Goal: Task Accomplishment & Management: Manage account settings

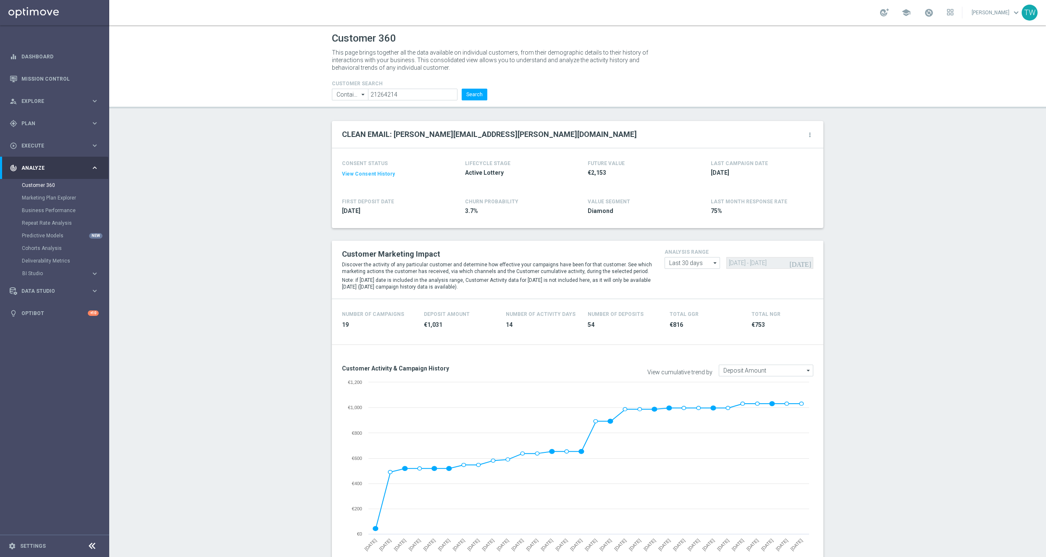
scroll to position [270, 0]
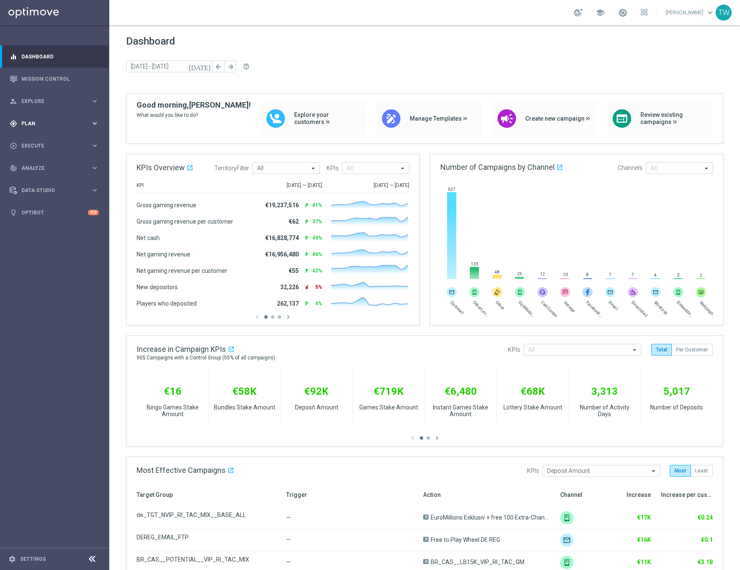
click at [84, 121] on span "Plan" at bounding box center [55, 123] width 69 height 5
click at [52, 140] on link "Target Groups" at bounding box center [55, 140] width 66 height 7
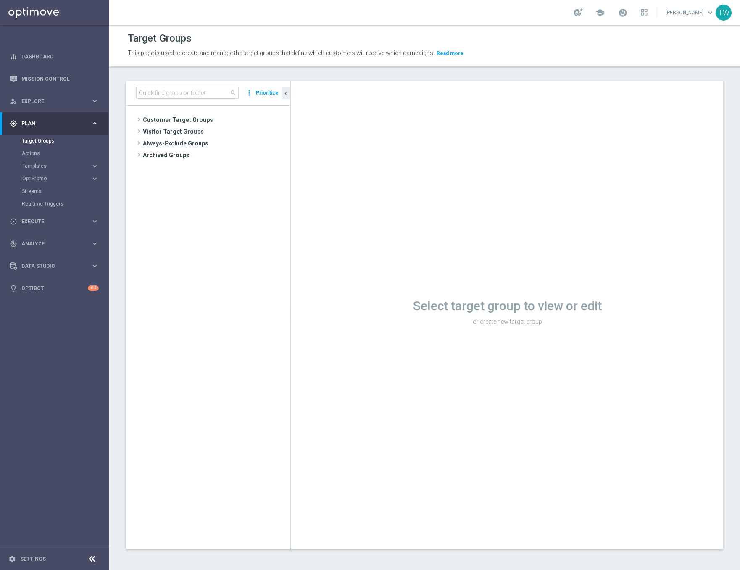
click at [185, 84] on div "search more_vert Prioritize" at bounding box center [208, 93] width 164 height 25
click at [184, 88] on input at bounding box center [187, 93] width 103 height 12
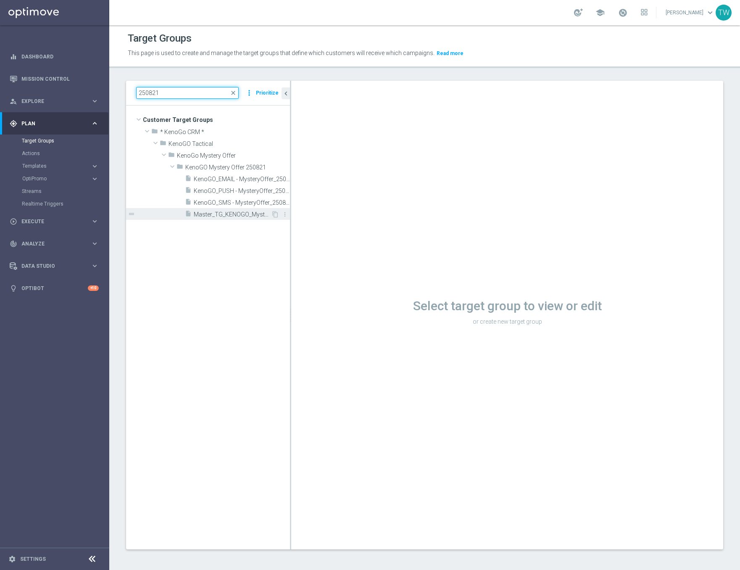
type input "250821"
click at [236, 211] on span "Master_TG_KENOGO_MysteryOffer_250821" at bounding box center [232, 214] width 77 height 7
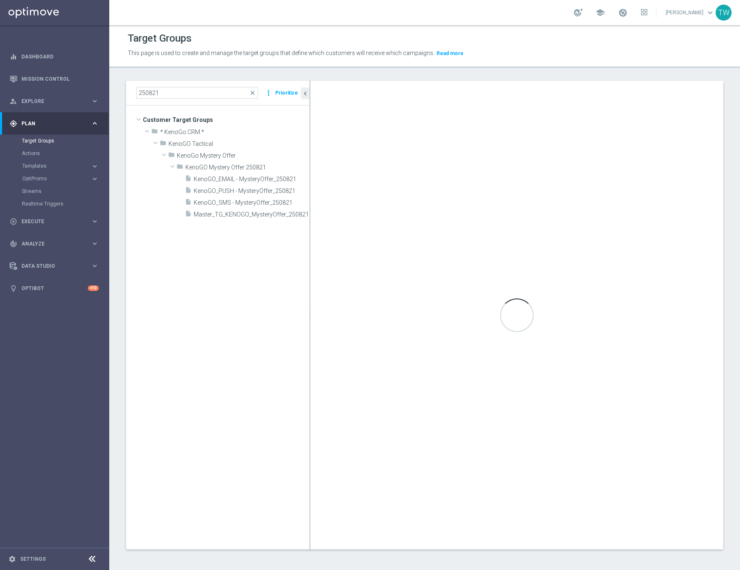
drag, startPoint x: 290, startPoint y: 255, endPoint x: 310, endPoint y: 253, distance: 19.4
click at [310, 253] on as-split "250821 close more_vert Prioritize Customer Target Groups library_add create_new…" at bounding box center [424, 315] width 597 height 468
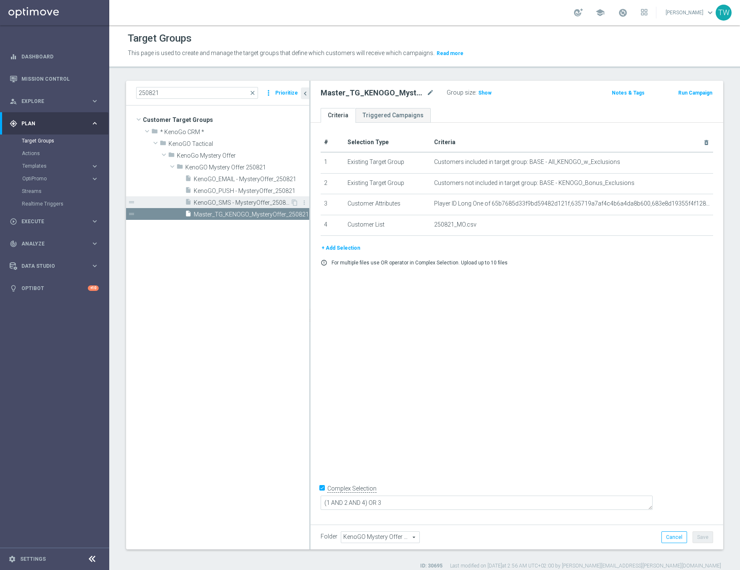
click at [207, 200] on span "KenoGO_SMS - MysteryOffer_250821" at bounding box center [242, 202] width 97 height 7
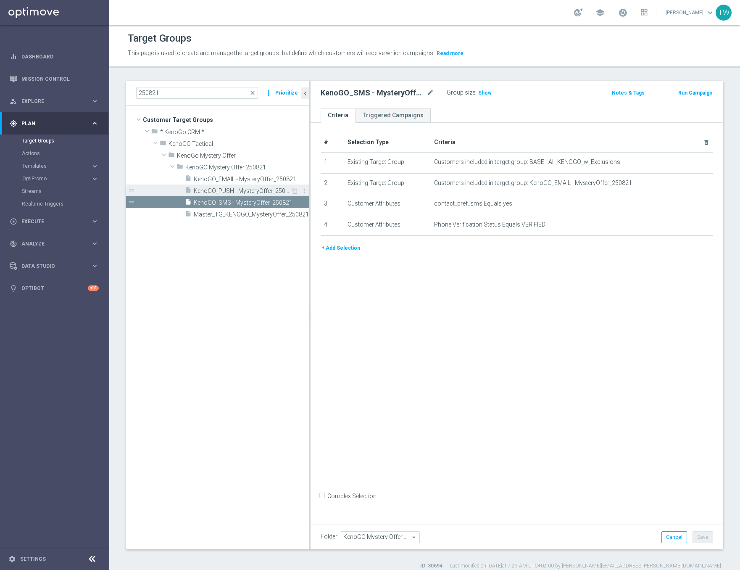
click at [213, 192] on span "KenoGO_PUSH - MysteryOffer_250821" at bounding box center [242, 190] width 97 height 7
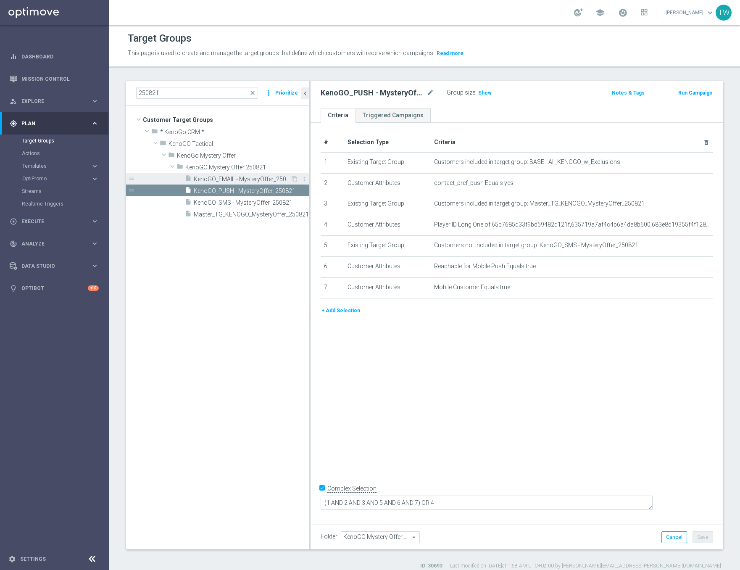
click at [222, 178] on span "KenoGO_EMAIL - MysteryOffer_250821" at bounding box center [242, 179] width 97 height 7
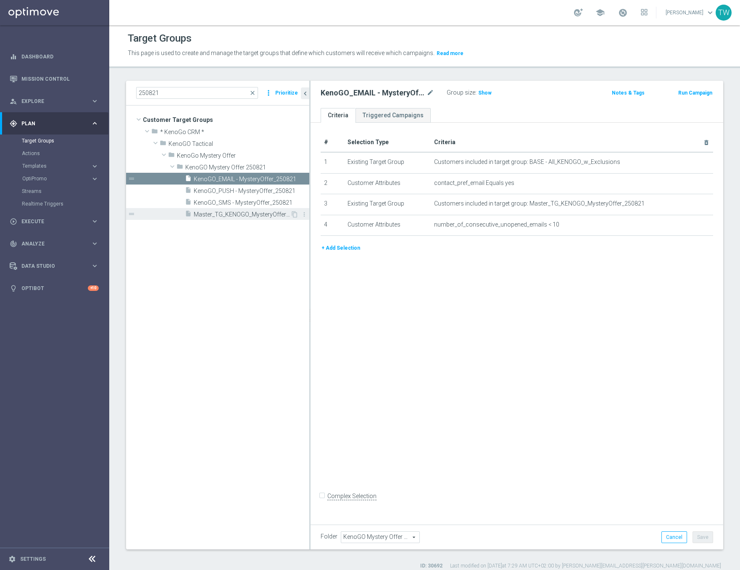
click at [268, 216] on span "Master_TG_KENOGO_MysteryOffer_250821" at bounding box center [242, 214] width 97 height 7
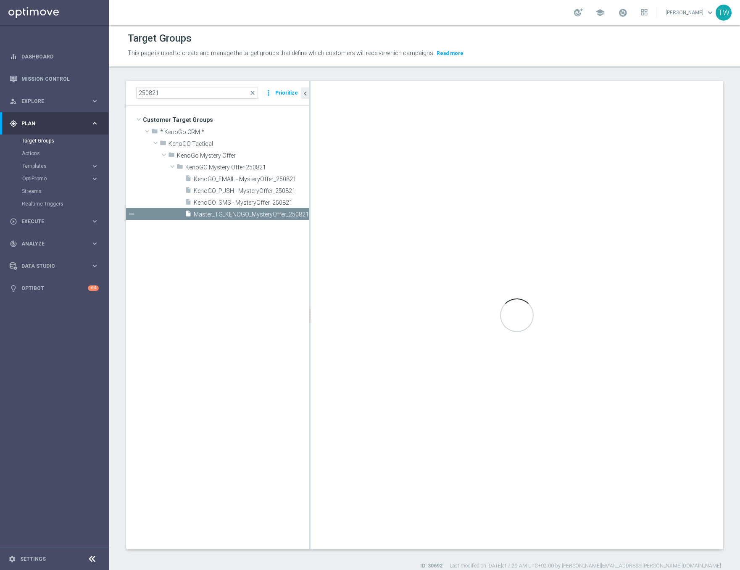
checkbox input "true"
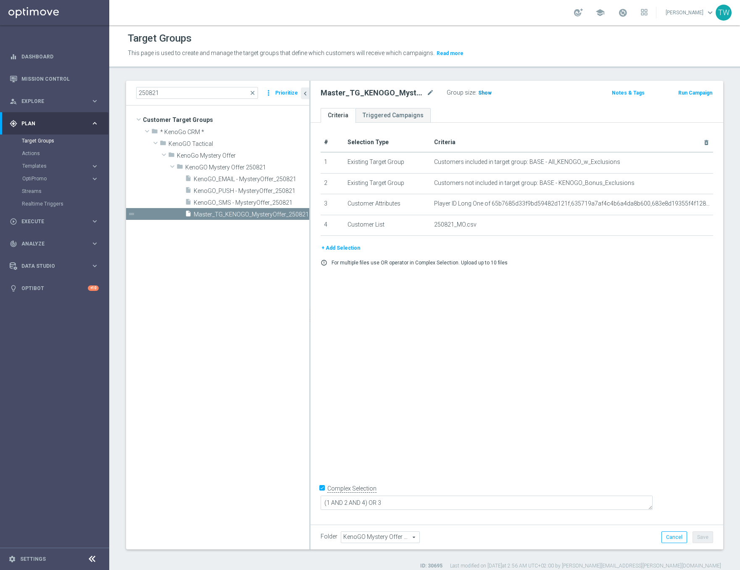
click at [483, 96] on h3 "Show" at bounding box center [484, 92] width 15 height 9
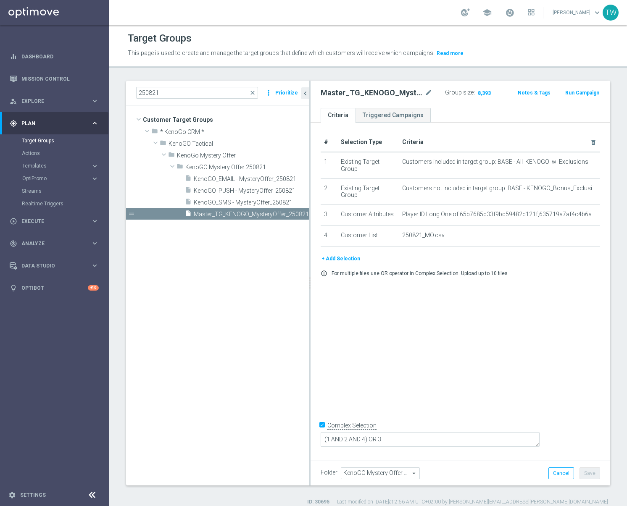
click at [469, 64] on header "Target Groups This page is used to create and manage the target groups that def…" at bounding box center [368, 46] width 518 height 43
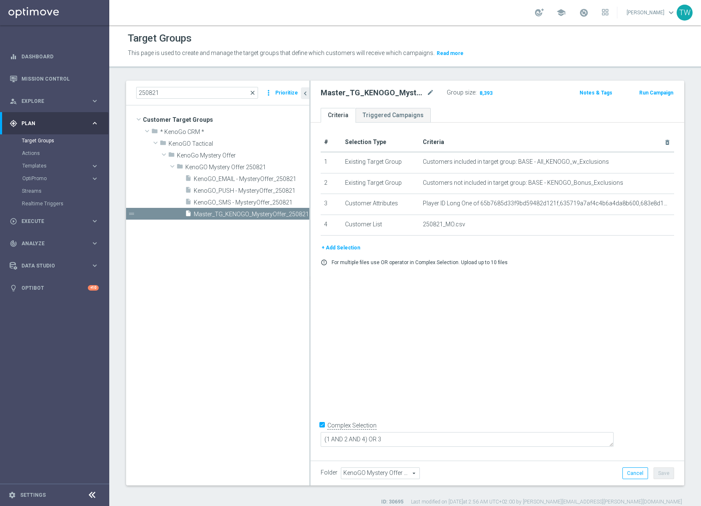
click at [252, 92] on span "close" at bounding box center [252, 92] width 7 height 7
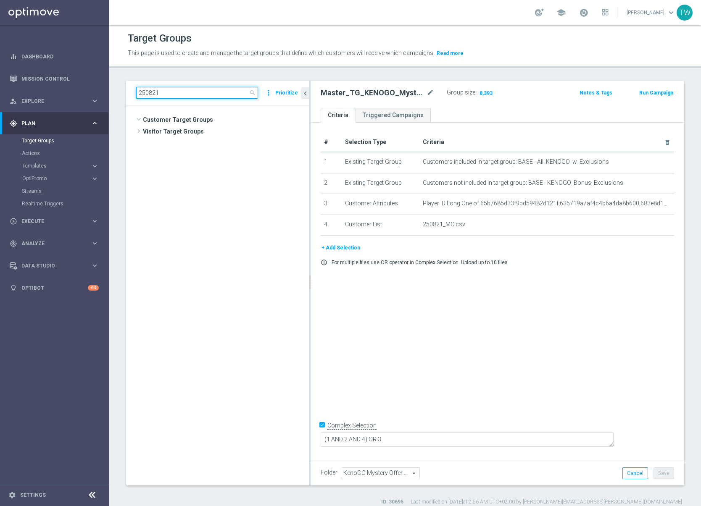
click at [209, 92] on input "250821" at bounding box center [197, 93] width 122 height 12
paste input "BASE - app_only_KENOGO_w_Exclusions_OPTOUTS_only"
type input "BASE - app_only_KENOGO_w_Exclusions_OPTOUTS_only"
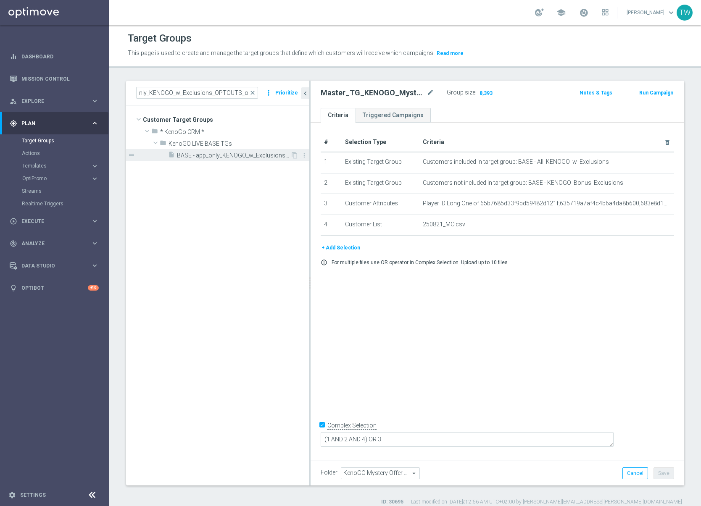
click at [226, 152] on span "BASE - app_only_KENOGO_w_Exclusions_OPTOUTS_only" at bounding box center [233, 155] width 113 height 7
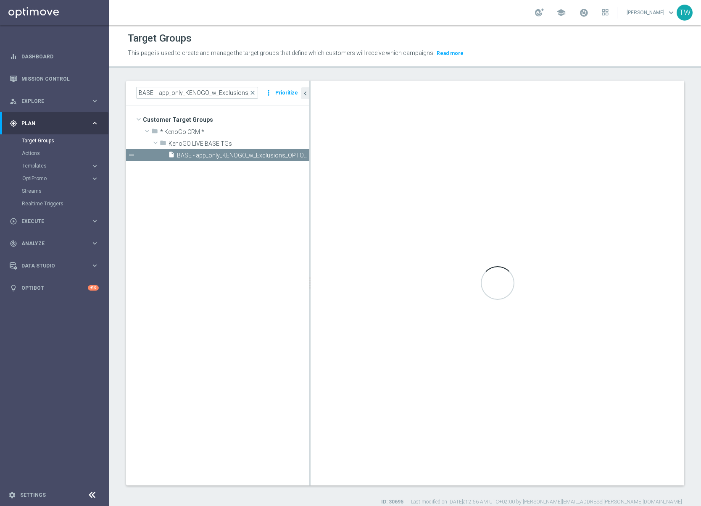
checkbox input "false"
type input "KenoGO LIVE BASE TGs"
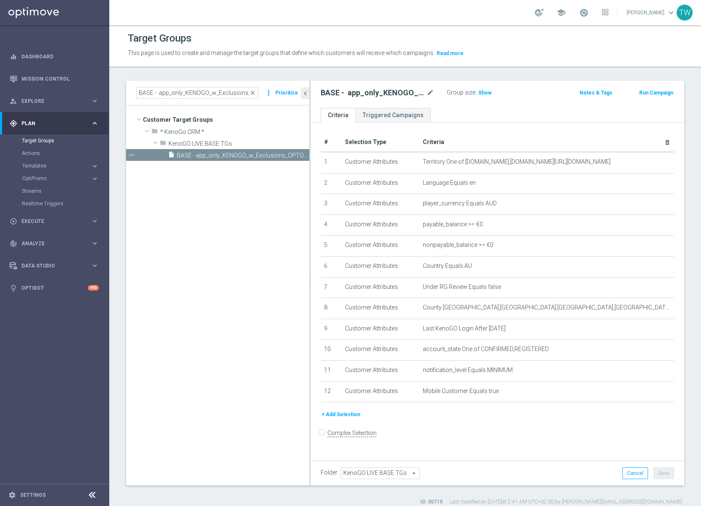
click at [347, 414] on button "+ Add Selection" at bounding box center [341, 414] width 40 height 9
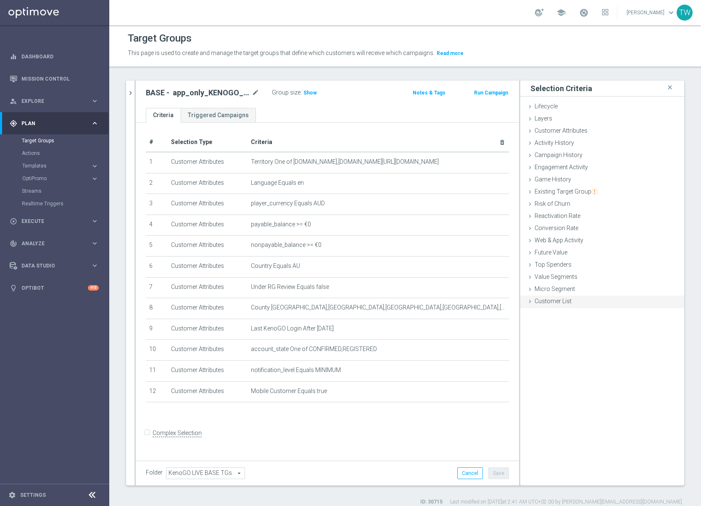
click at [544, 303] on span "Customer List" at bounding box center [552, 301] width 37 height 7
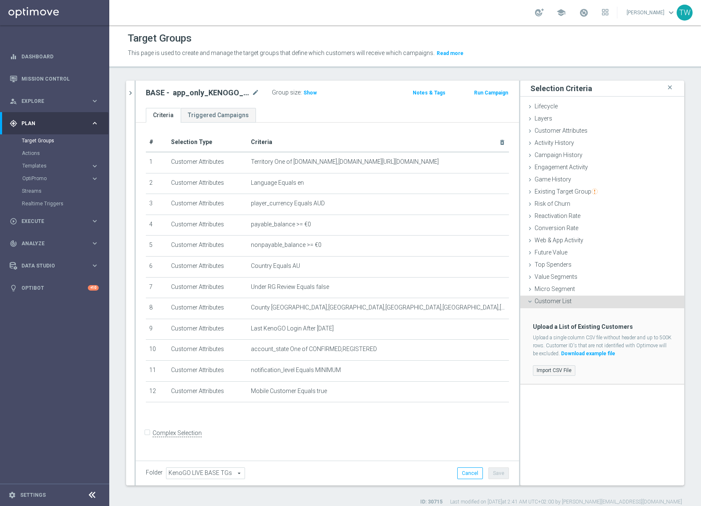
click at [559, 373] on label "Import CSV File" at bounding box center [554, 370] width 42 height 11
click at [0, 0] on input "Import CSV File" at bounding box center [0, 0] width 0 height 0
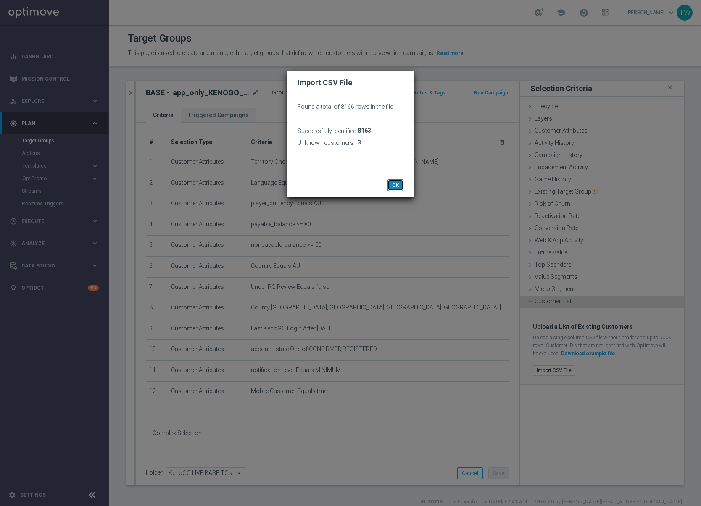
click at [394, 187] on button "OK" at bounding box center [395, 185] width 16 height 12
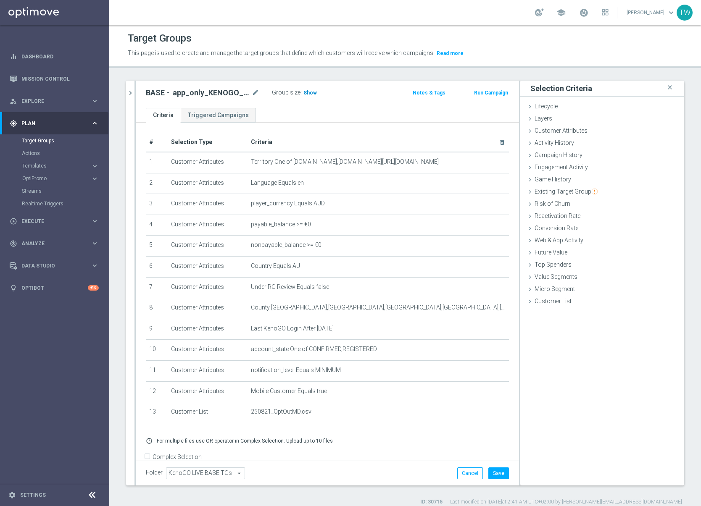
click at [312, 93] on span "Show" at bounding box center [309, 93] width 13 height 6
click at [505, 469] on button "Save" at bounding box center [498, 474] width 21 height 12
click at [307, 92] on span "3,384" at bounding box center [311, 94] width 15 height 8
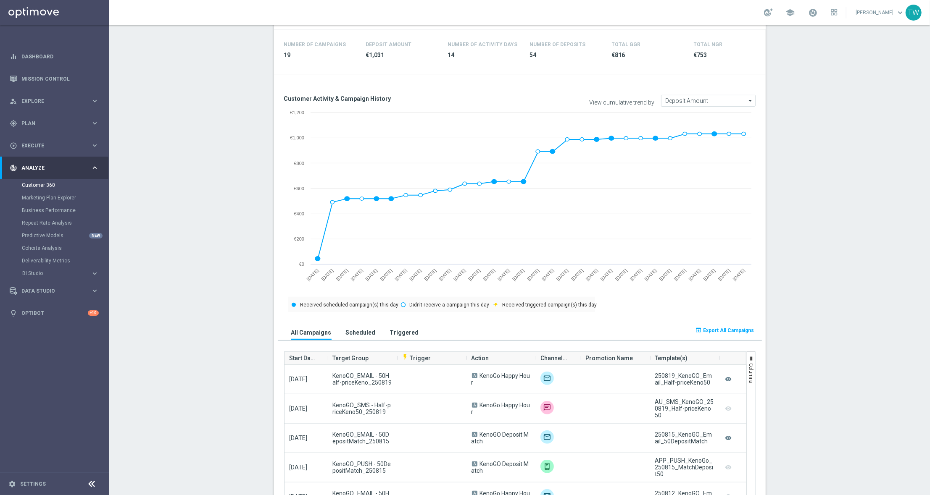
scroll to position [270, 0]
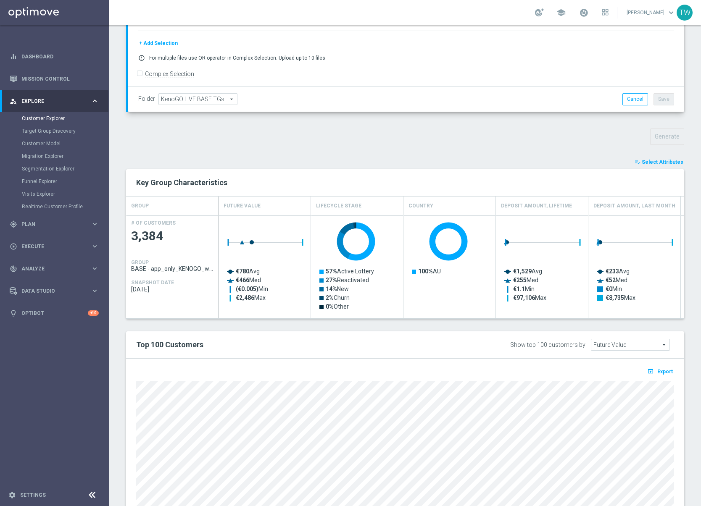
scroll to position [213, 0]
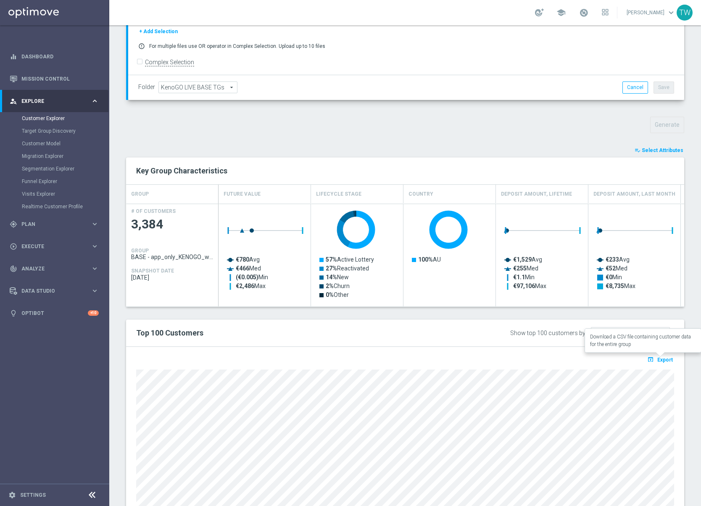
click at [656, 354] on button "open_in_browser Export" at bounding box center [660, 359] width 28 height 11
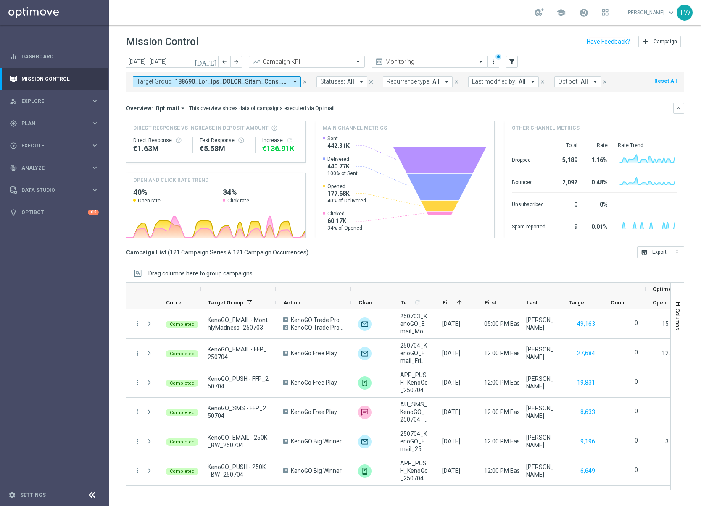
click at [279, 84] on span at bounding box center [231, 81] width 113 height 7
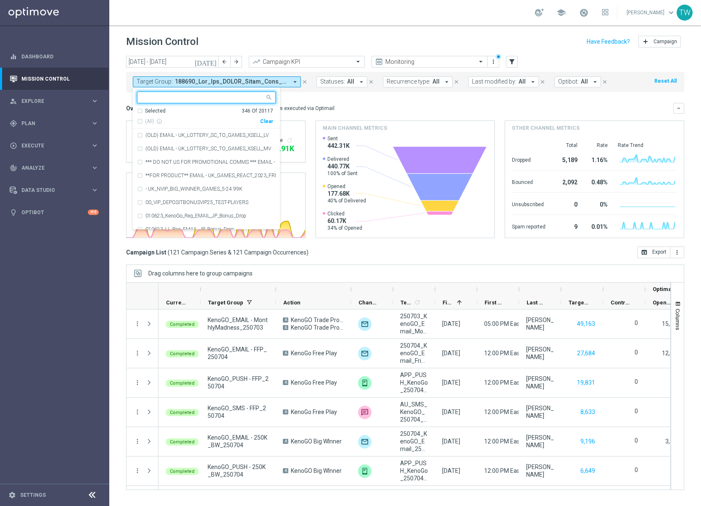
click at [0, 0] on div "Clear" at bounding box center [0, 0] width 0 height 0
click at [226, 95] on input "text" at bounding box center [203, 97] width 123 height 7
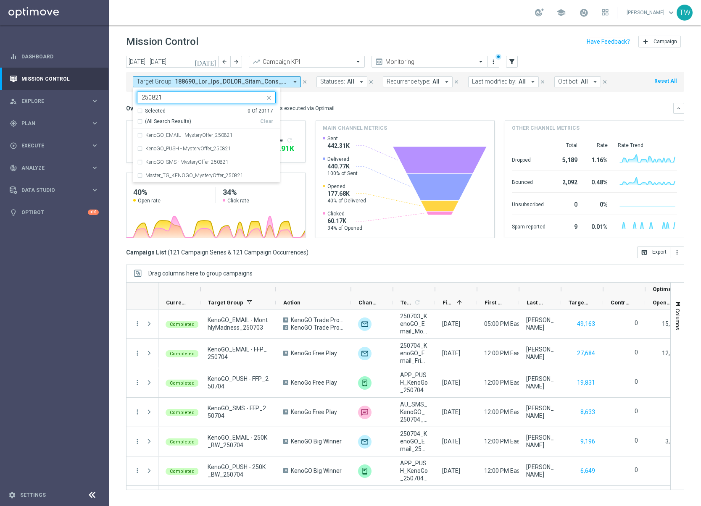
click at [173, 117] on div "(All Search Results) Clear" at bounding box center [205, 120] width 136 height 11
click at [174, 119] on span "(All Search Results)" at bounding box center [168, 121] width 46 height 7
type input "250821"
click at [317, 94] on mini-dashboard "Overview: Optimail arrow_drop_down This overview shows data of campaigns execut…" at bounding box center [405, 169] width 558 height 155
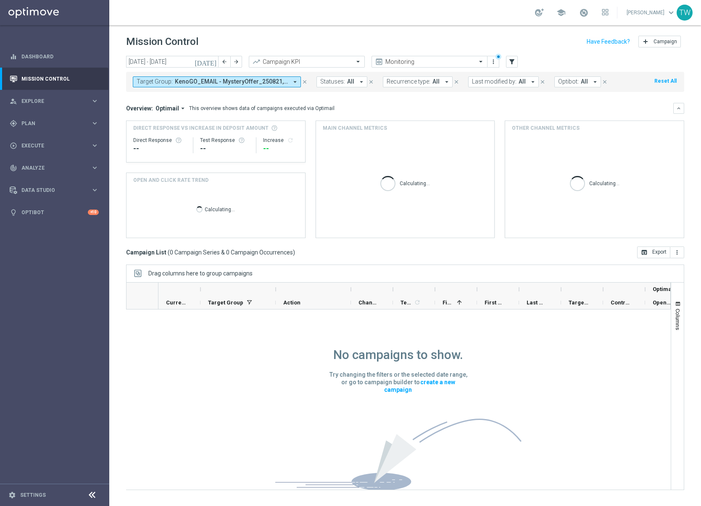
click at [213, 60] on icon "[DATE]" at bounding box center [206, 62] width 23 height 8
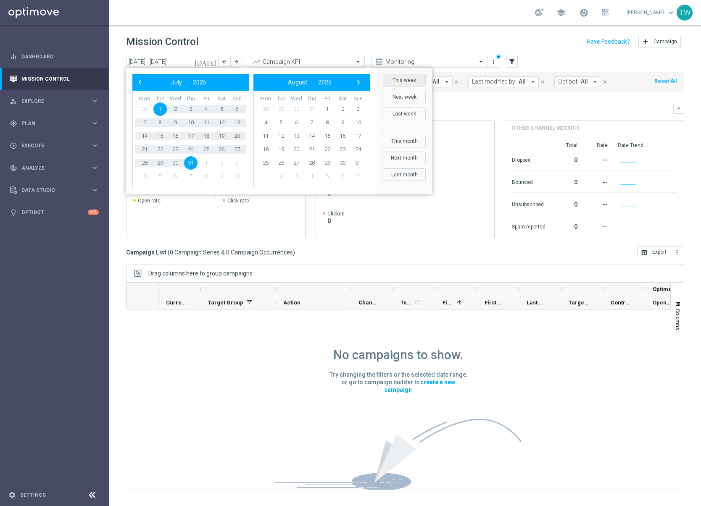
click at [406, 85] on button "This week" at bounding box center [404, 80] width 43 height 13
type input "18 Aug 2025 - 24 Aug 2025"
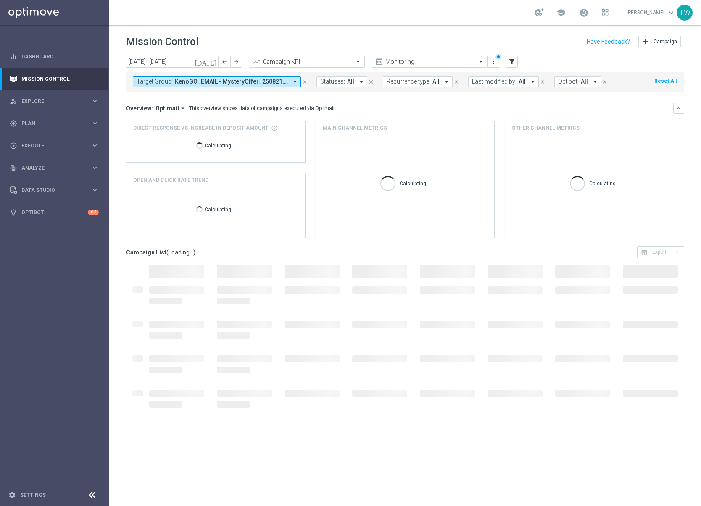
click at [443, 109] on div "Overview: Optimail arrow_drop_down This overview shows data of campaigns execut…" at bounding box center [399, 109] width 547 height 8
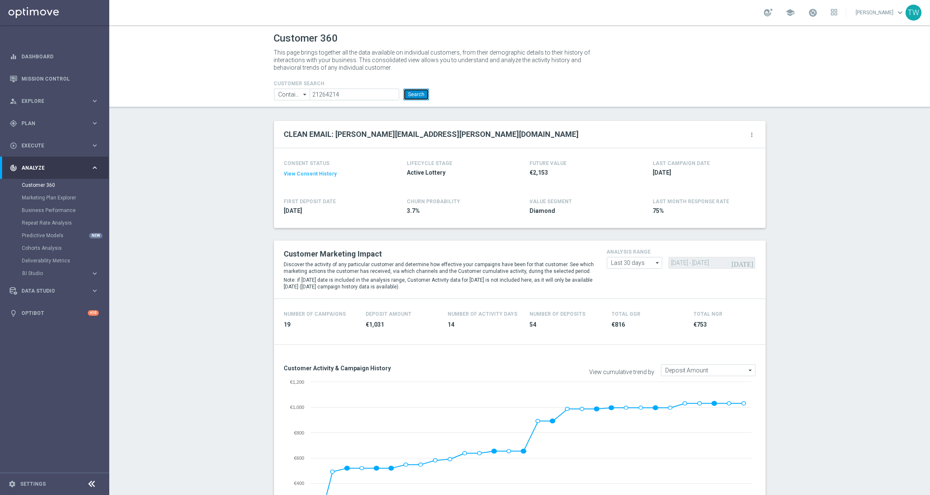
scroll to position [270, 0]
